Goal: Information Seeking & Learning: Learn about a topic

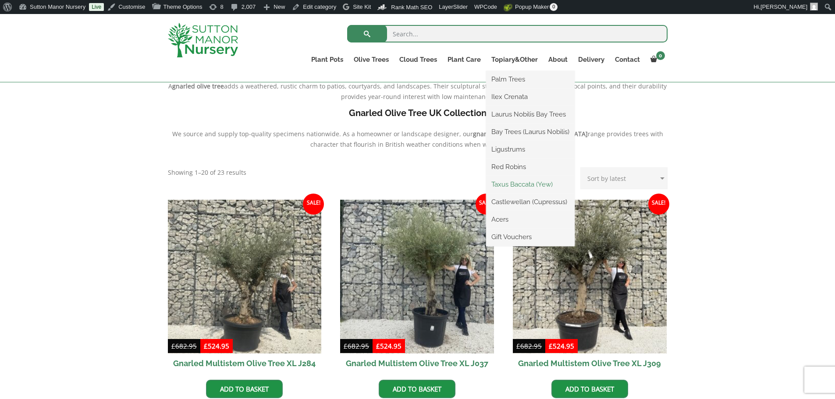
click at [509, 187] on link "Taxus Baccata (Yew)" at bounding box center [530, 184] width 89 height 13
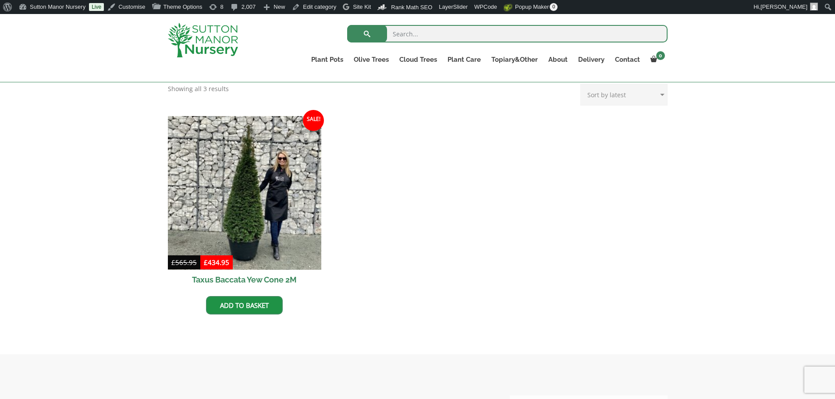
scroll to position [351, 0]
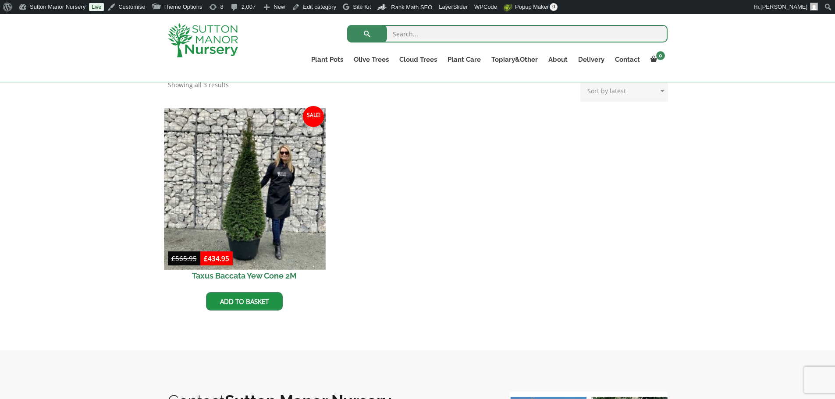
click at [259, 203] on img at bounding box center [244, 188] width 161 height 161
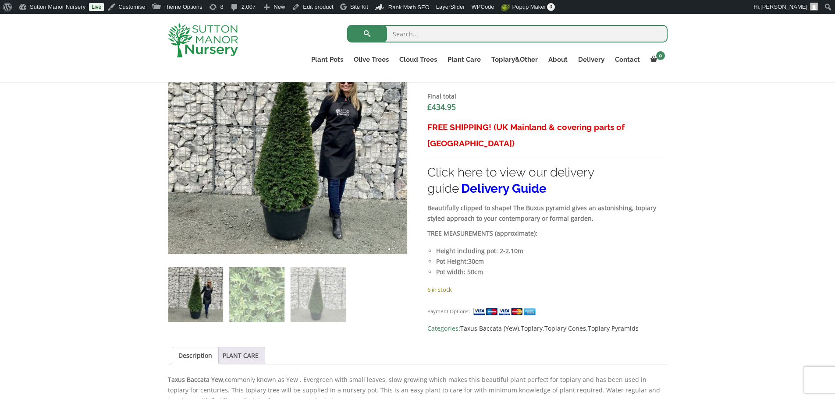
scroll to position [351, 0]
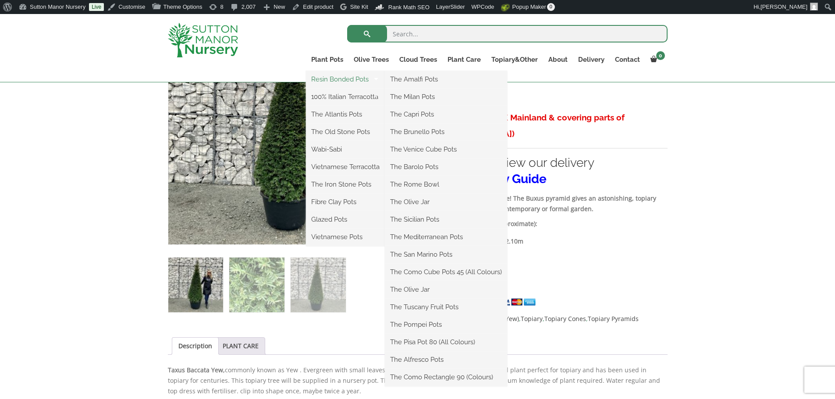
click at [331, 78] on link "Resin Bonded Pots" at bounding box center [345, 79] width 79 height 13
click at [415, 166] on link "The Barolo Pots" at bounding box center [446, 166] width 122 height 13
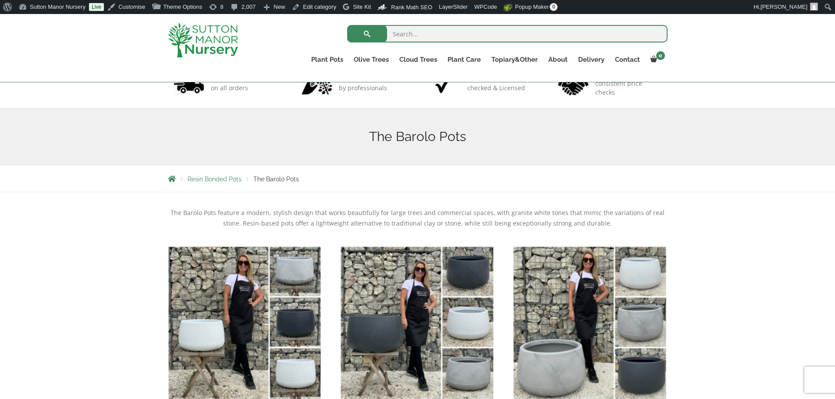
scroll to position [263, 0]
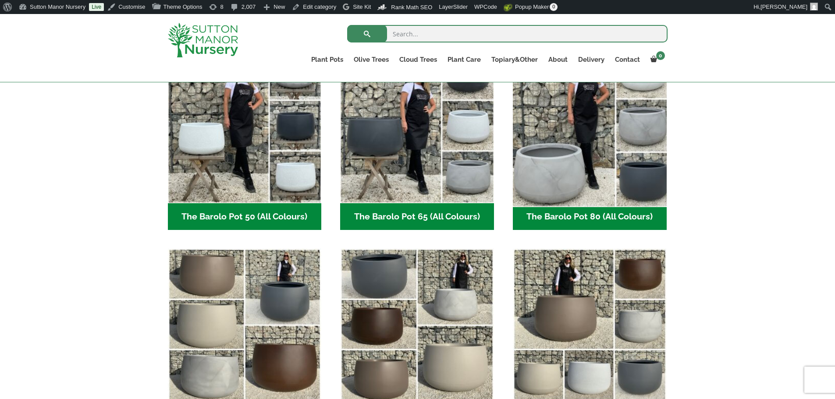
click at [588, 127] on img "Visit product category The Barolo Pot 80 (All Colours)" at bounding box center [589, 126] width 161 height 161
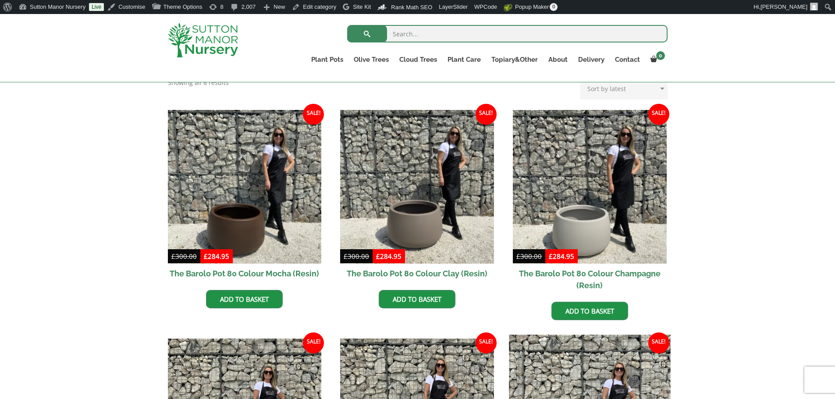
scroll to position [175, 0]
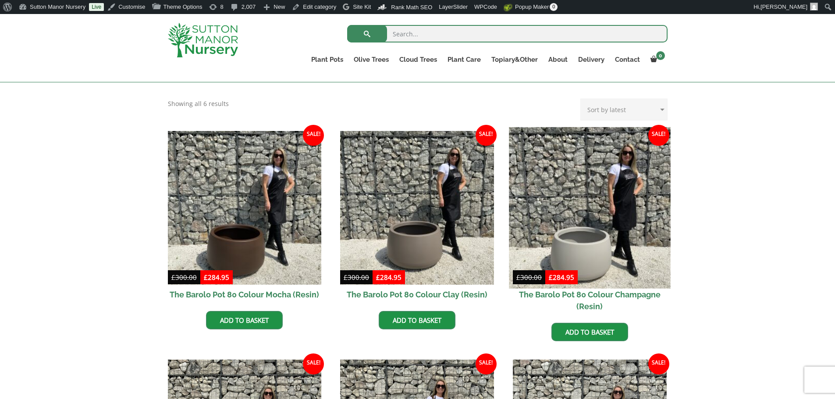
click at [594, 179] on img at bounding box center [589, 207] width 161 height 161
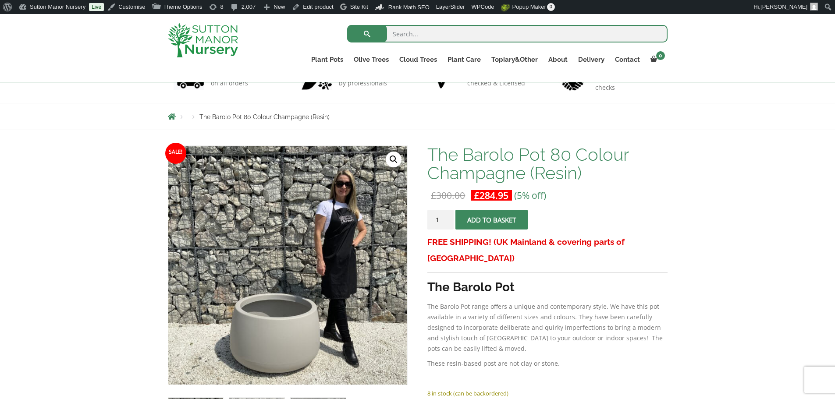
scroll to position [219, 0]
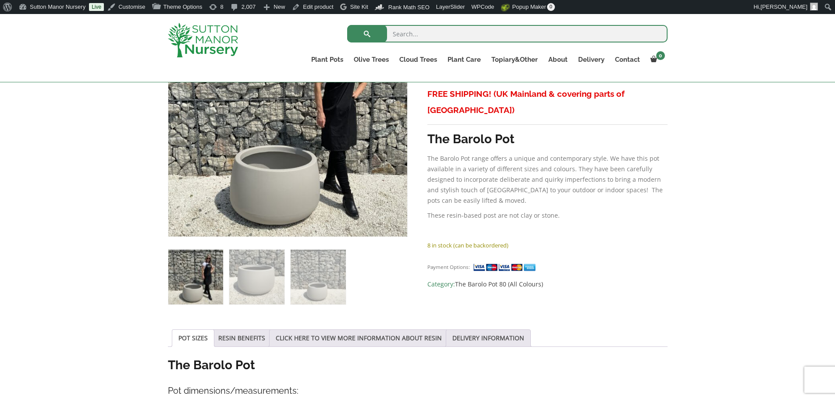
drag, startPoint x: 450, startPoint y: 261, endPoint x: 451, endPoint y: 274, distance: 12.7
click at [450, 273] on div "Payment Options: Category: The Barolo Pot 80 (All Colours)" at bounding box center [547, 272] width 240 height 35
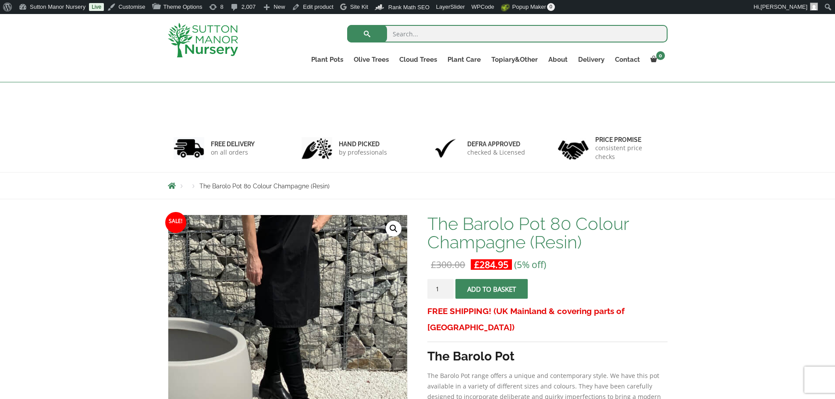
scroll to position [0, 0]
